Goal: Task Accomplishment & Management: Manage account settings

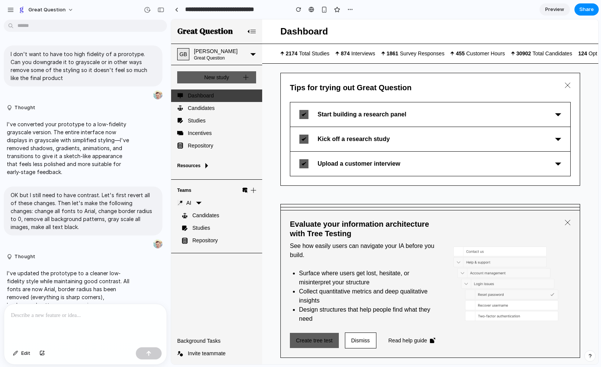
scroll to position [629, 0]
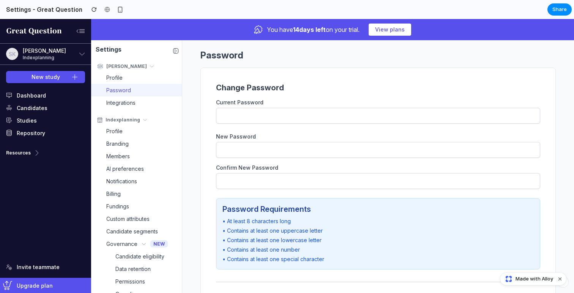
scroll to position [21, 0]
